Goal: Entertainment & Leisure: Consume media (video, audio)

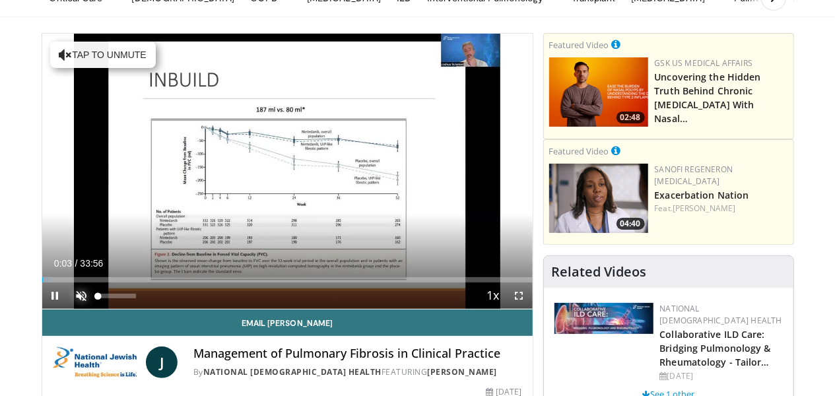
click at [80, 296] on span "Video Player" at bounding box center [82, 296] width 26 height 26
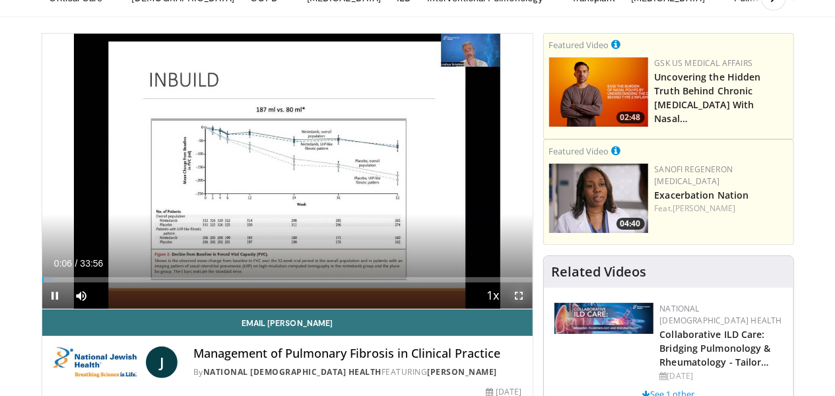
click at [518, 296] on span "Video Player" at bounding box center [520, 296] width 26 height 26
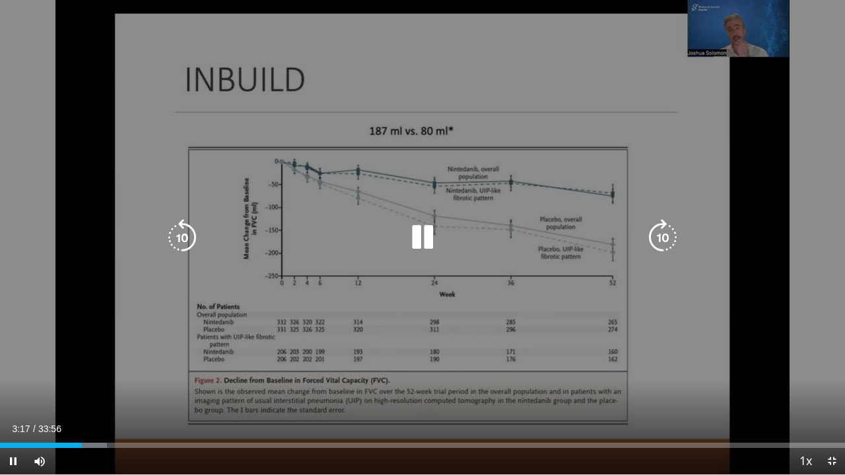
click at [422, 244] on icon "Video Player" at bounding box center [422, 237] width 37 height 37
click at [419, 240] on icon "Video Player" at bounding box center [422, 237] width 37 height 37
click at [430, 234] on icon "Video Player" at bounding box center [422, 237] width 37 height 37
click at [414, 236] on icon "Video Player" at bounding box center [422, 237] width 37 height 37
click at [422, 236] on icon "Video Player" at bounding box center [422, 237] width 37 height 37
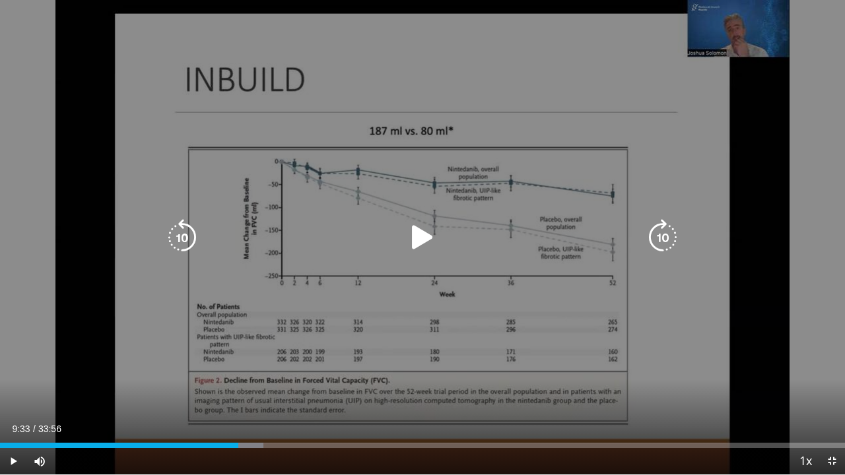
click at [421, 240] on icon "Video Player" at bounding box center [422, 237] width 37 height 37
click at [422, 244] on icon "Video Player" at bounding box center [422, 237] width 37 height 37
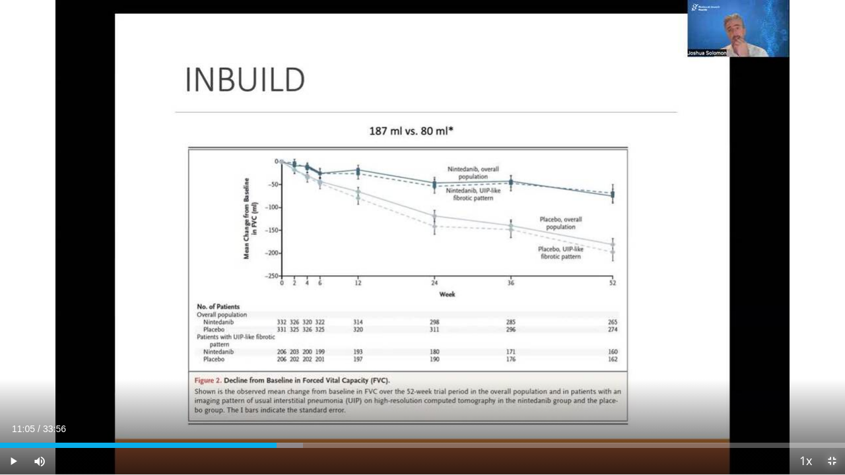
click at [830, 396] on span "Video Player" at bounding box center [832, 461] width 26 height 26
